Goal: Entertainment & Leisure: Consume media (video, audio)

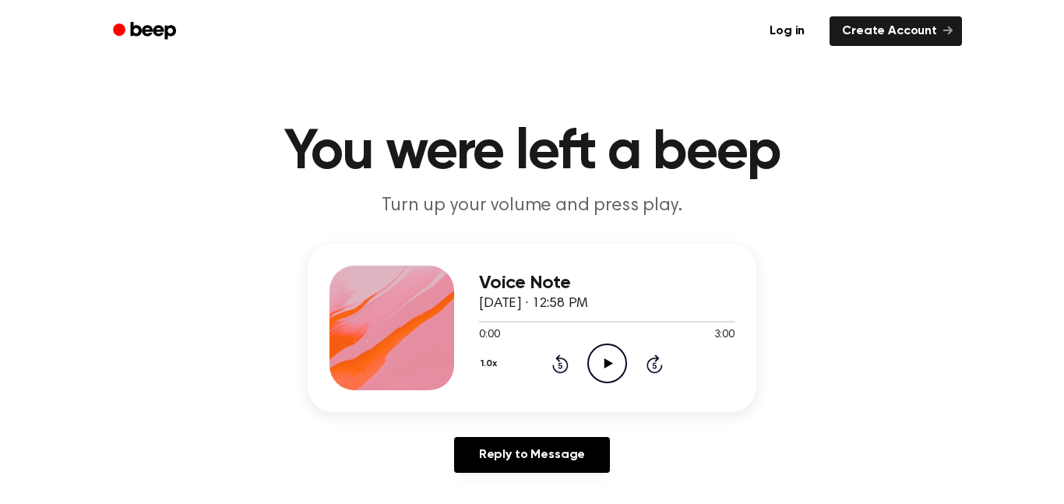
click at [603, 357] on icon "Play Audio" at bounding box center [607, 363] width 40 height 40
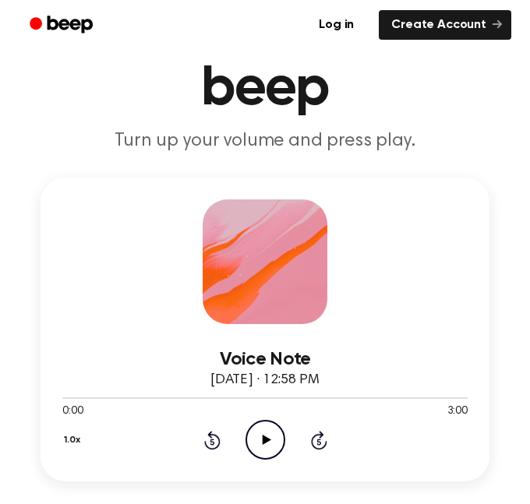
scroll to position [91, 0]
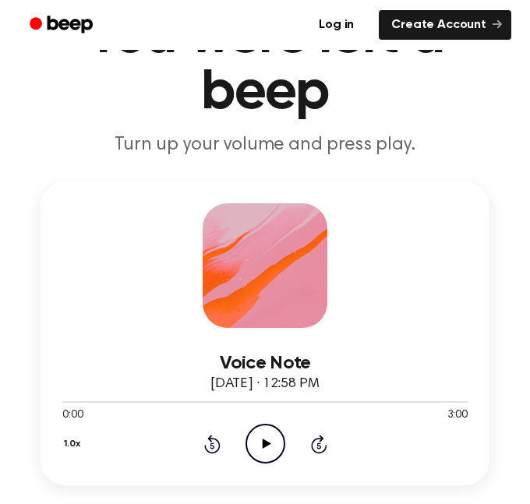
click at [258, 445] on icon "Play Audio" at bounding box center [265, 444] width 40 height 40
click at [272, 444] on icon "Pause Audio" at bounding box center [265, 444] width 40 height 40
click at [257, 438] on icon "Play Audio" at bounding box center [265, 444] width 40 height 40
click at [267, 447] on icon at bounding box center [265, 443] width 7 height 10
click at [267, 437] on icon "Play Audio" at bounding box center [265, 444] width 40 height 40
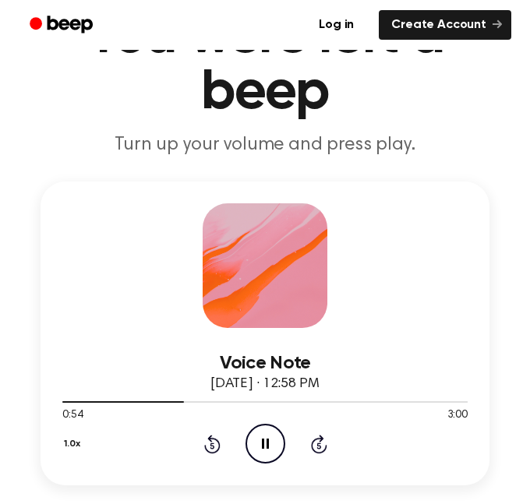
click at [268, 446] on icon at bounding box center [265, 443] width 7 height 10
click at [263, 438] on icon "Play Audio" at bounding box center [265, 444] width 40 height 40
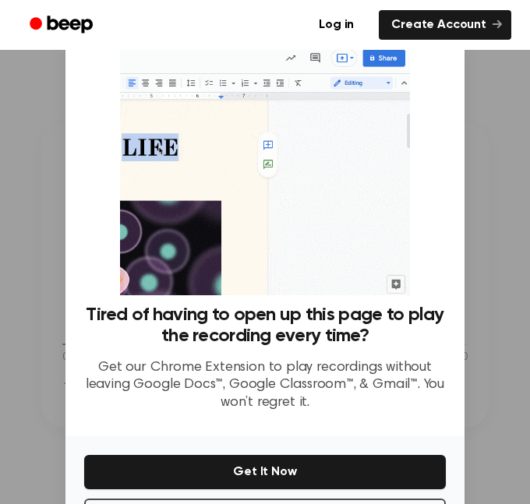
scroll to position [139, 0]
click at [343, 16] on link "Log in" at bounding box center [336, 25] width 66 height 36
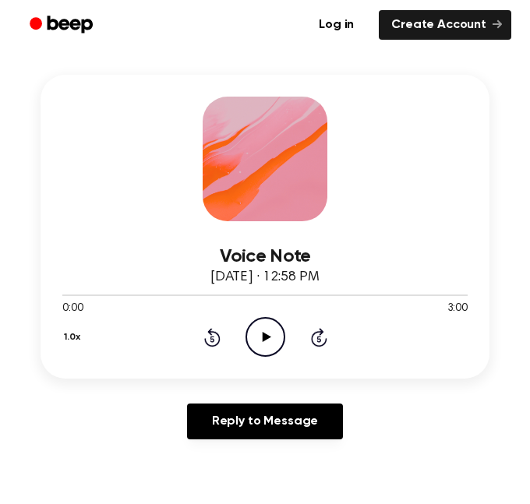
scroll to position [202, 0]
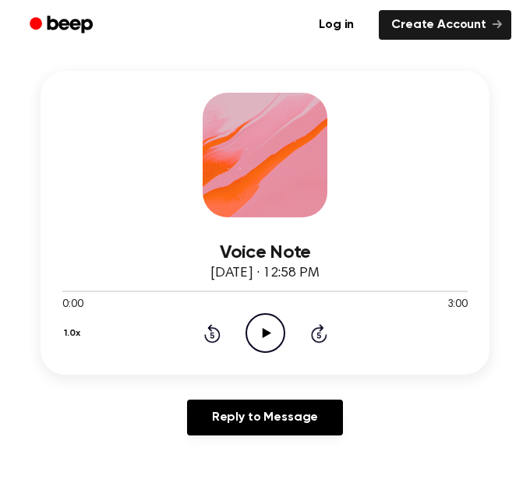
click at [315, 329] on icon at bounding box center [319, 333] width 16 height 19
click at [315, 335] on icon "Skip 5 seconds" at bounding box center [318, 333] width 17 height 20
click at [315, 334] on icon "Skip 5 seconds" at bounding box center [318, 333] width 17 height 20
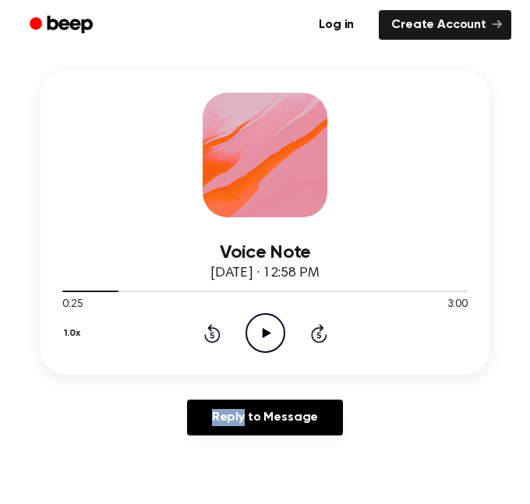
click at [315, 334] on icon "Skip 5 seconds" at bounding box center [318, 333] width 17 height 20
click at [278, 334] on icon "Play Audio" at bounding box center [265, 333] width 40 height 40
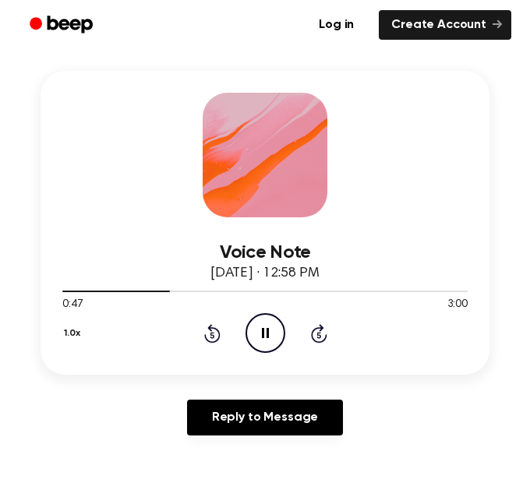
click at [213, 333] on icon "Rewind 5 seconds" at bounding box center [211, 333] width 17 height 20
click at [266, 331] on icon at bounding box center [265, 333] width 7 height 10
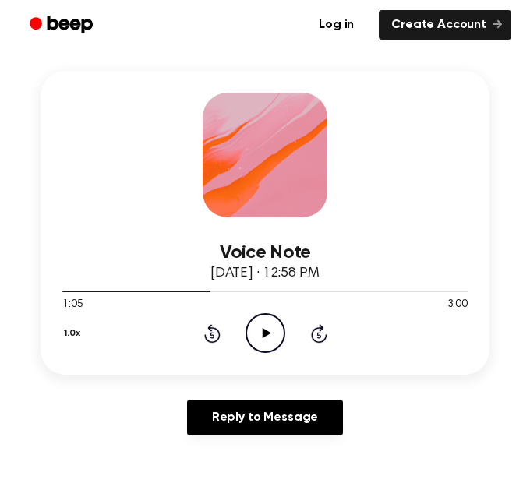
click at [266, 337] on icon "Play Audio" at bounding box center [265, 333] width 40 height 40
click at [269, 333] on icon "Pause Audio" at bounding box center [265, 333] width 40 height 40
click at [264, 332] on icon at bounding box center [266, 333] width 9 height 10
click at [267, 332] on icon at bounding box center [265, 333] width 7 height 10
click at [266, 323] on icon "Play Audio" at bounding box center [265, 333] width 40 height 40
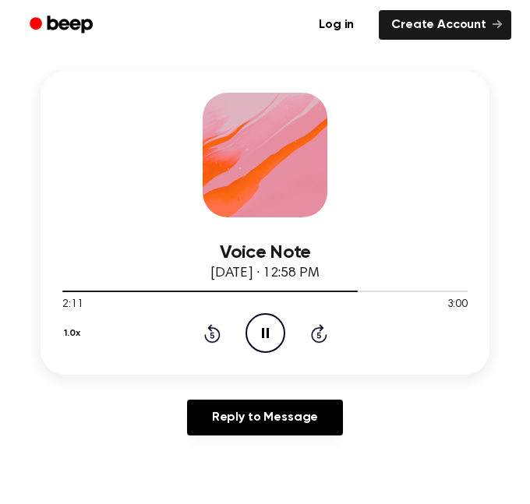
click at [201, 332] on div "1.0x Rewind 5 seconds Pause Audio Skip 5 seconds" at bounding box center [264, 333] width 405 height 40
click at [216, 332] on icon "Rewind 5 seconds" at bounding box center [211, 333] width 17 height 20
click at [220, 335] on icon at bounding box center [212, 333] width 16 height 19
click at [213, 333] on icon at bounding box center [211, 335] width 4 height 6
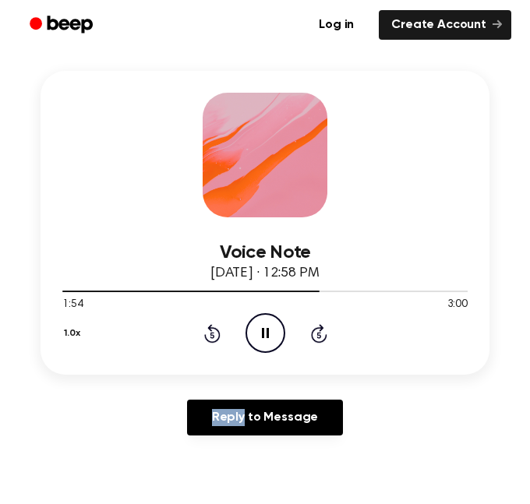
click at [213, 333] on icon at bounding box center [211, 335] width 4 height 6
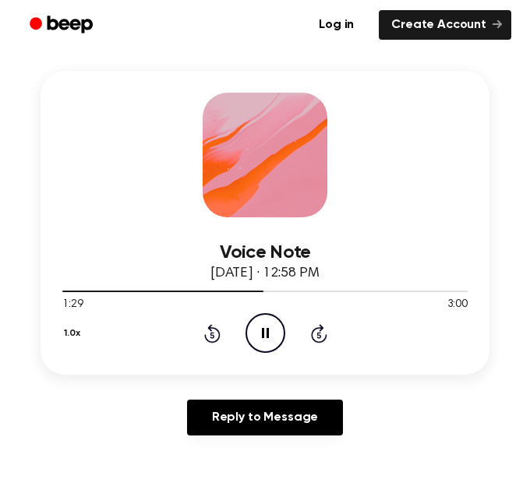
click at [213, 333] on icon at bounding box center [211, 335] width 4 height 6
click at [311, 329] on icon "Skip 5 seconds" at bounding box center [318, 333] width 17 height 20
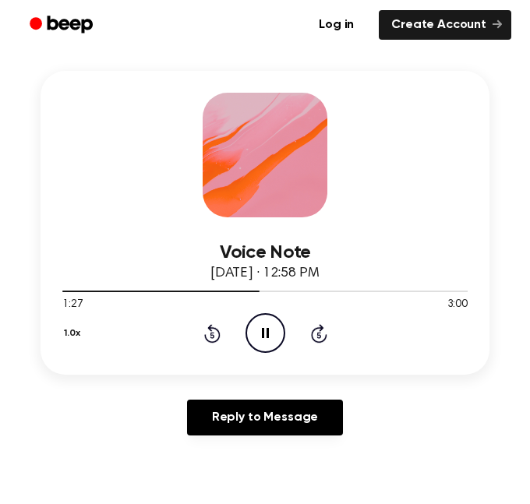
click at [213, 334] on icon "Rewind 5 seconds" at bounding box center [211, 333] width 17 height 20
click at [214, 335] on icon "Rewind 5 seconds" at bounding box center [211, 333] width 17 height 20
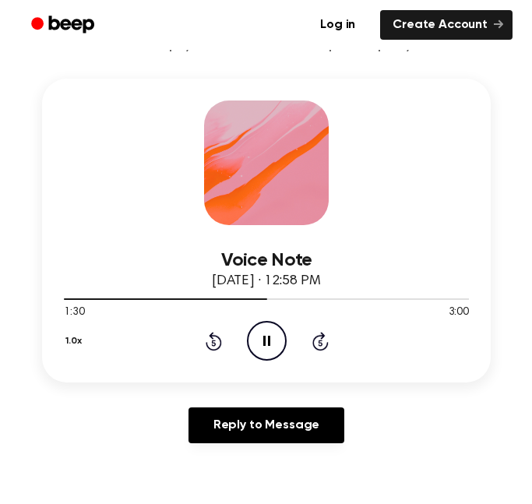
scroll to position [172, 0]
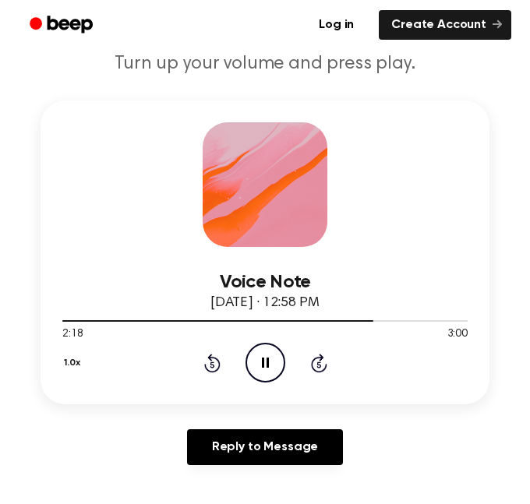
click at [214, 359] on icon at bounding box center [212, 363] width 16 height 19
click at [213, 358] on icon at bounding box center [212, 363] width 16 height 19
